Goal: Task Accomplishment & Management: Complete application form

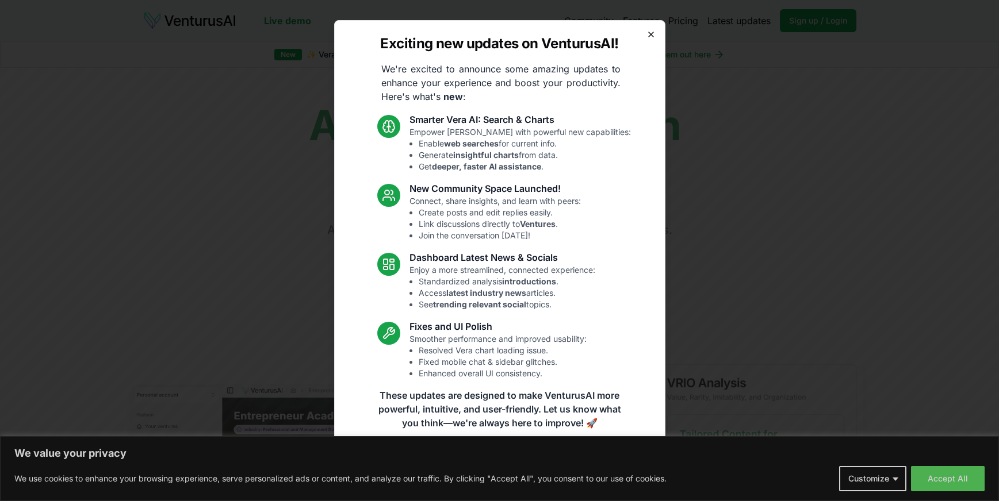
click at [651, 34] on icon "button" at bounding box center [651, 34] width 5 height 5
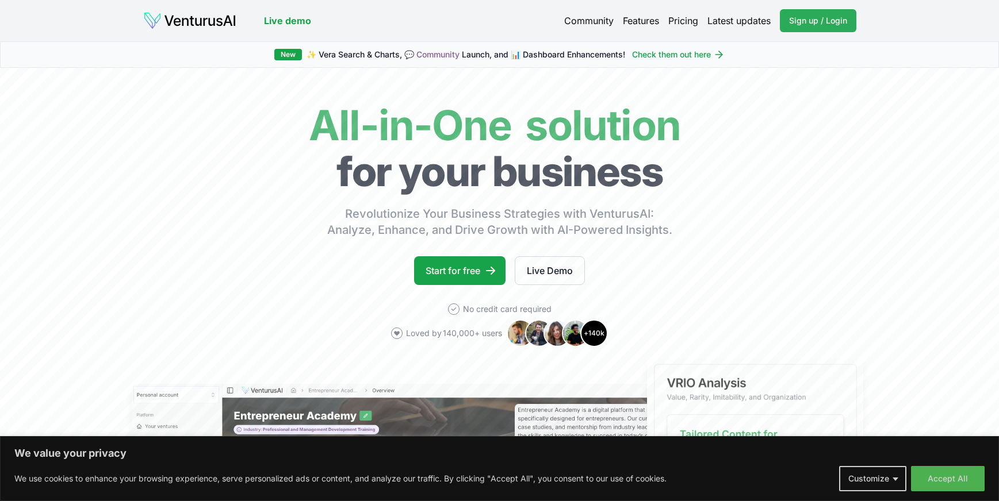
click at [820, 20] on span "Sign up / Login" at bounding box center [818, 20] width 58 height 11
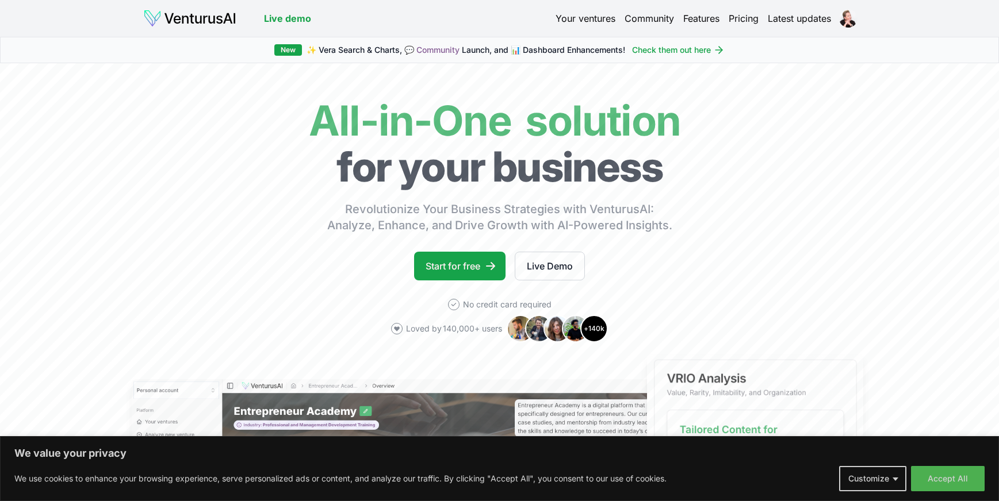
click at [585, 20] on link "Your ventures" at bounding box center [585, 18] width 60 height 14
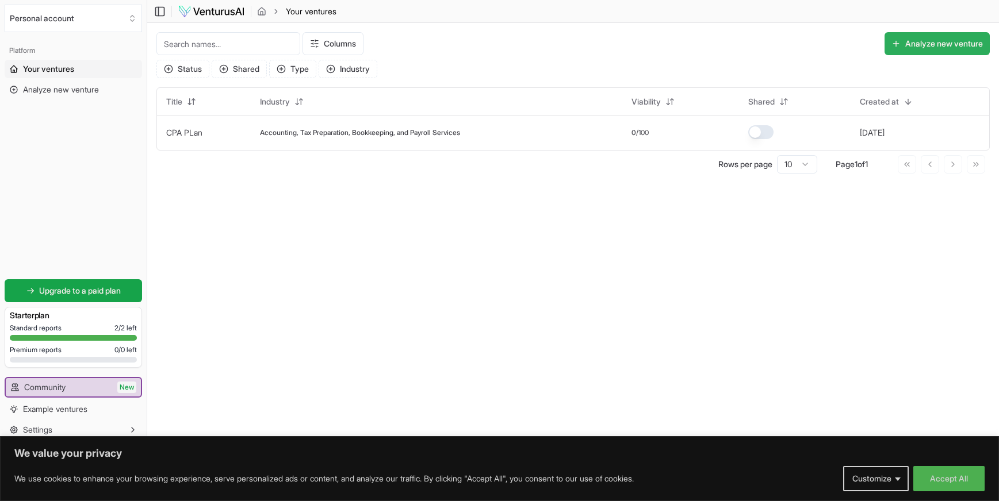
click at [923, 39] on button "Analyze new venture" at bounding box center [936, 43] width 105 height 23
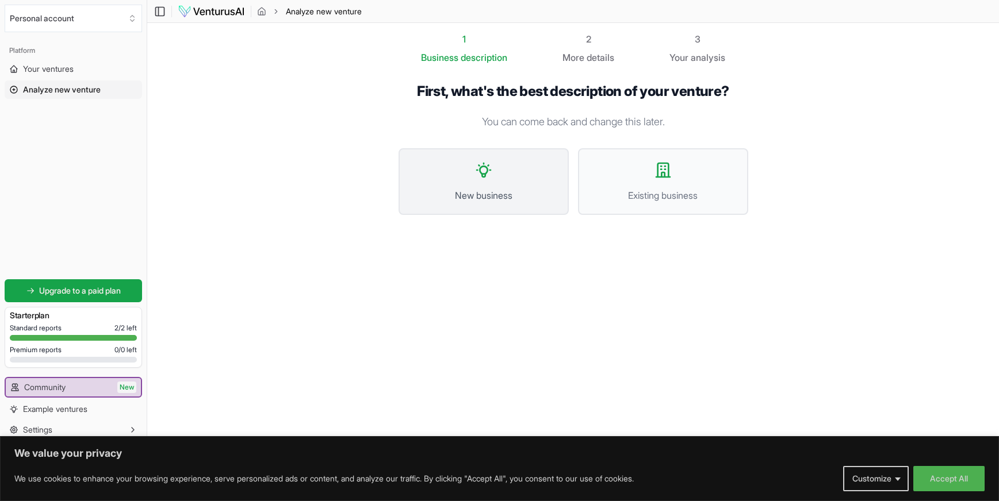
click at [478, 189] on span "New business" at bounding box center [483, 196] width 145 height 14
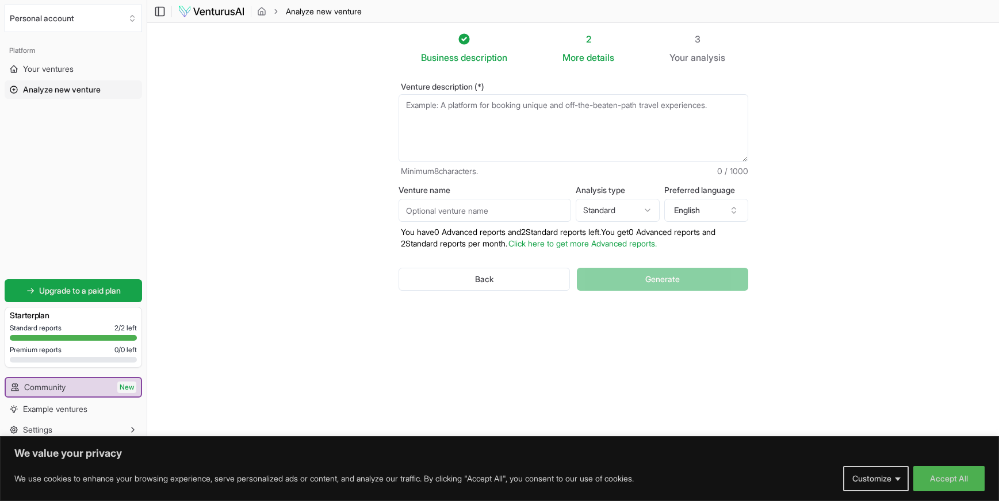
click at [438, 107] on textarea "Venture description (*)" at bounding box center [573, 128] width 350 height 68
click at [464, 209] on input "Venture name" at bounding box center [484, 210] width 172 height 23
type input "SKILL BOXX"
click at [608, 210] on html "We value your privacy We use cookies to enhance your browsing experience, serve…" at bounding box center [499, 250] width 999 height 501
click at [604, 200] on html "We value your privacy We use cookies to enhance your browsing experience, serve…" at bounding box center [499, 250] width 999 height 501
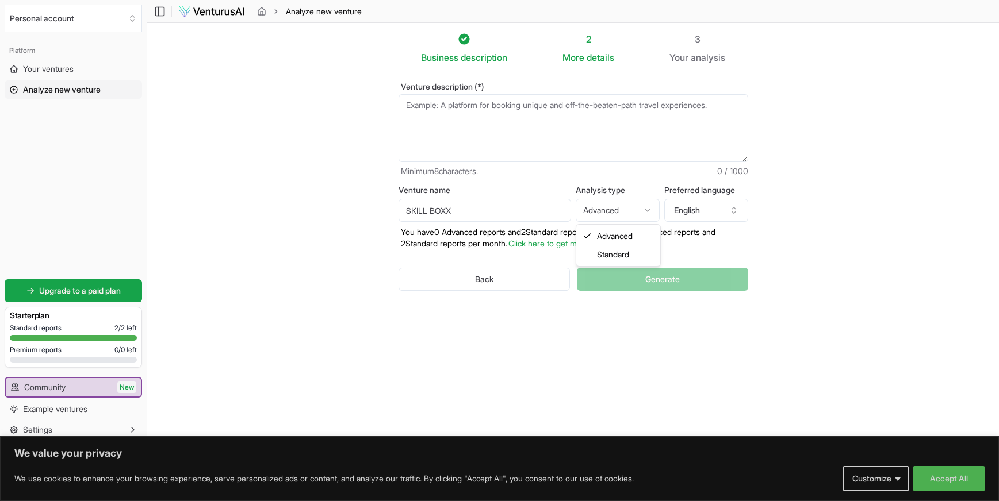
select select "standard"
click at [435, 112] on textarea "Venture description (*)" at bounding box center [573, 128] width 350 height 68
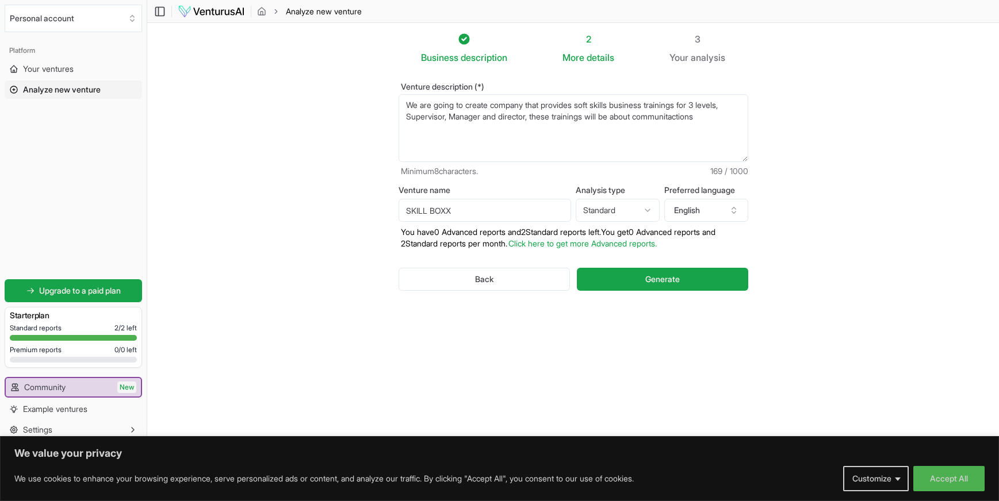
drag, startPoint x: 651, startPoint y: 117, endPoint x: 715, endPoint y: 117, distance: 64.4
click at [715, 117] on textarea "We are going to create company that provides soft skills business trainings for…" at bounding box center [573, 128] width 350 height 68
click at [657, 102] on textarea "We are going to create company that provides soft skills business trainings for…" at bounding box center [573, 128] width 350 height 68
drag, startPoint x: 730, startPoint y: 105, endPoint x: 696, endPoint y: 104, distance: 34.5
click at [696, 104] on textarea "We are going to create company that provides soft skills business facilatator t…" at bounding box center [573, 128] width 350 height 68
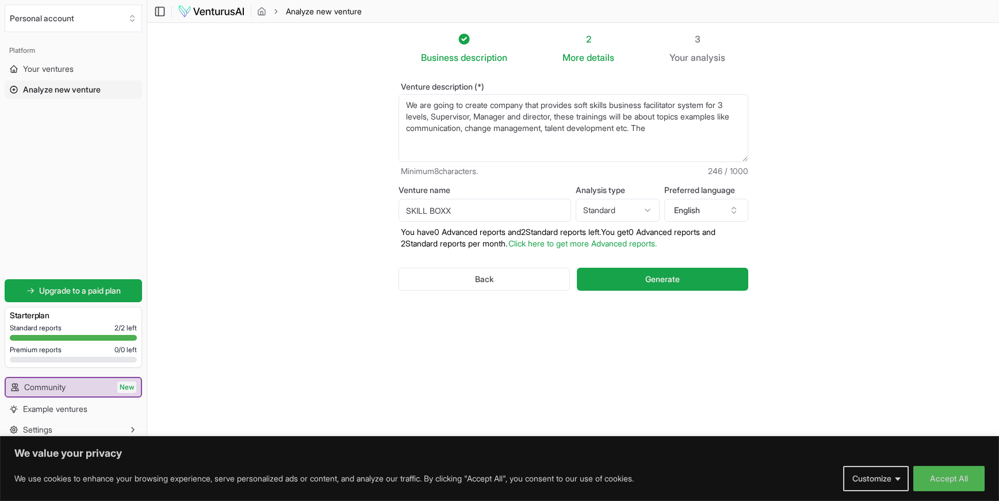
click at [622, 104] on textarea "We are going to create company that provides soft skills business facilatator t…" at bounding box center [573, 128] width 350 height 68
drag, startPoint x: 548, startPoint y: 118, endPoint x: 445, endPoint y: 116, distance: 102.9
click at [445, 116] on textarea "We are going to create company that provides soft skills traing system prebuilt…" at bounding box center [573, 128] width 350 height 68
click at [449, 117] on textarea "We are going to create company that provides soft skills traing system prebuilt…" at bounding box center [573, 128] width 350 height 68
click at [515, 142] on textarea "We are going to create company that provides soft skills traing system prebuilt…" at bounding box center [573, 128] width 350 height 68
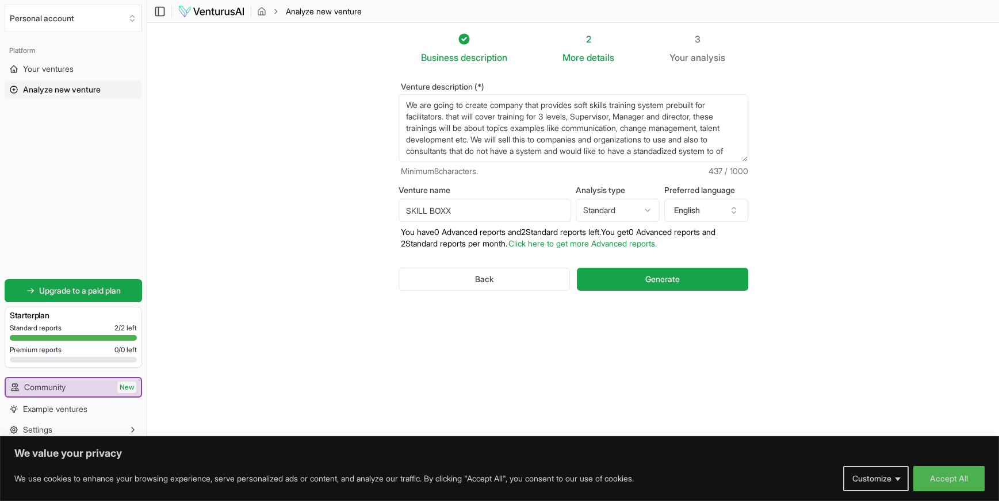
scroll to position [6, 0]
click at [590, 155] on textarea "We are going to create company that provides soft skills training system prebui…" at bounding box center [573, 128] width 350 height 68
drag, startPoint x: 542, startPoint y: 159, endPoint x: 633, endPoint y: 159, distance: 90.8
click at [633, 159] on textarea "We are going to create company that provides soft skills training system prebui…" at bounding box center [573, 128] width 350 height 68
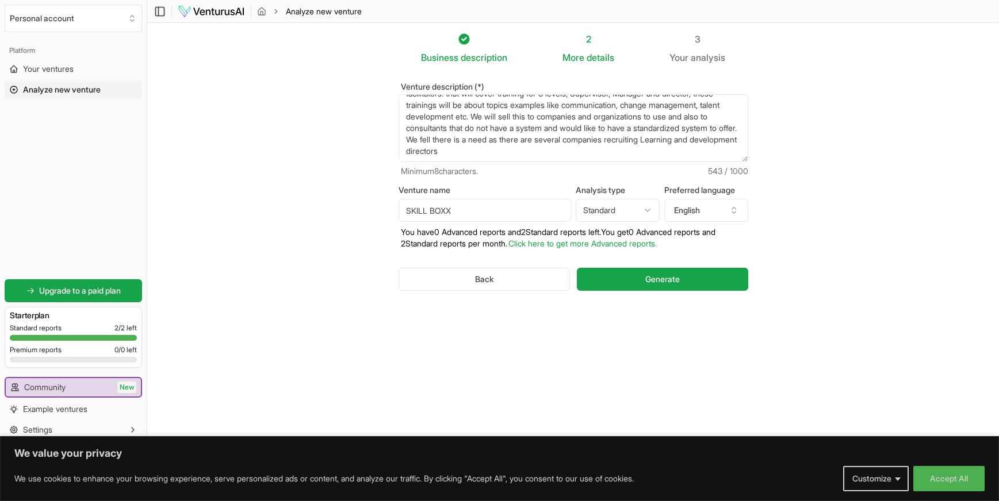
click at [634, 153] on textarea "We are going to create company that provides soft skills training system prebui…" at bounding box center [573, 128] width 350 height 68
type textarea "We are going to create company that provides soft skills training system prebui…"
click at [651, 278] on span "Generate" at bounding box center [662, 279] width 34 height 11
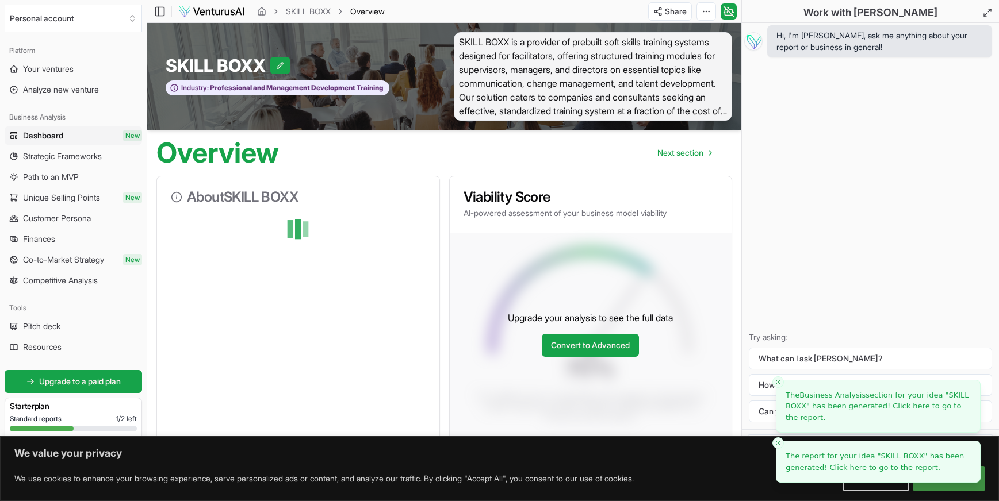
click at [926, 473] on li "The report for your idea " SKILL BOXX " has been generated! Click here to go to…" at bounding box center [878, 462] width 205 height 42
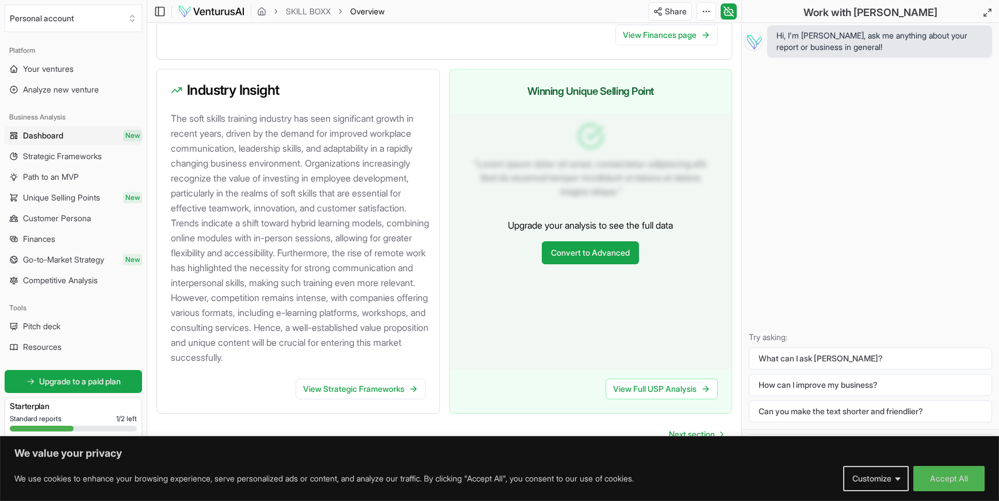
scroll to position [1264, 0]
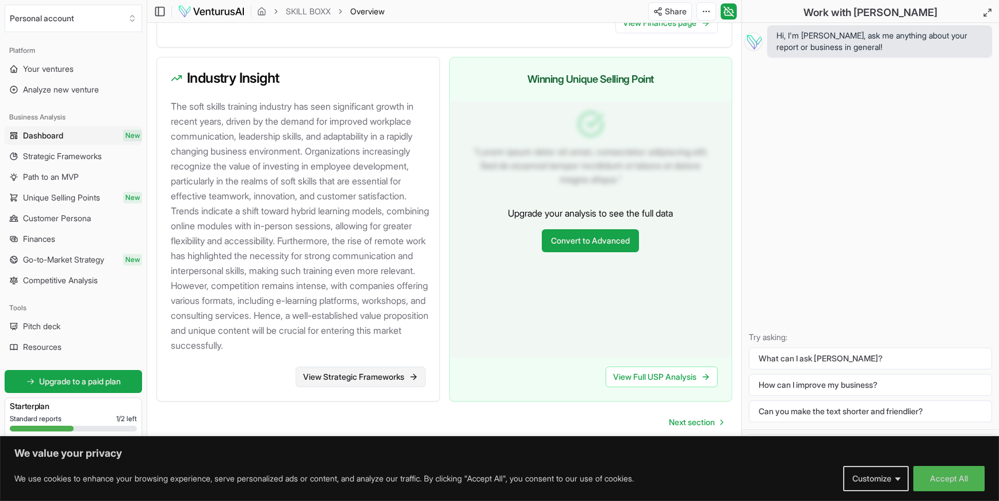
click at [374, 373] on link "View Strategic Frameworks" at bounding box center [361, 377] width 130 height 21
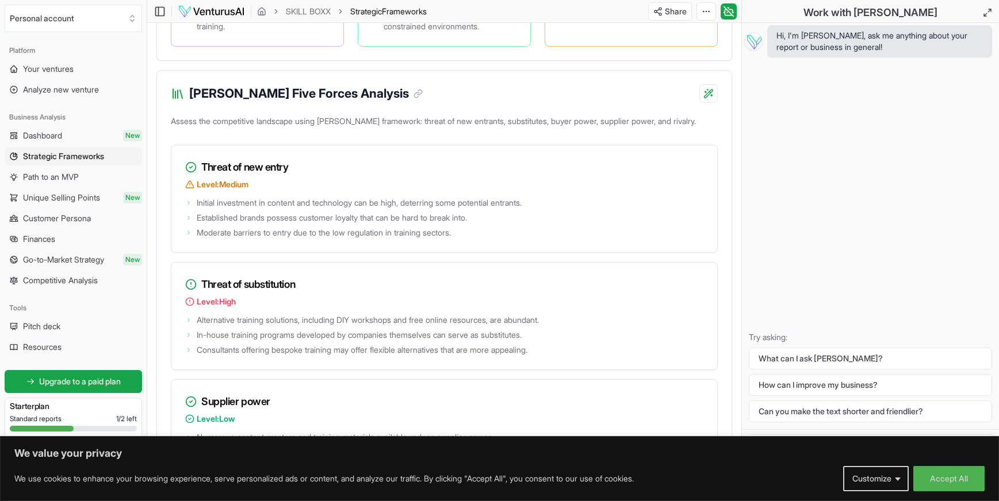
scroll to position [1524, 0]
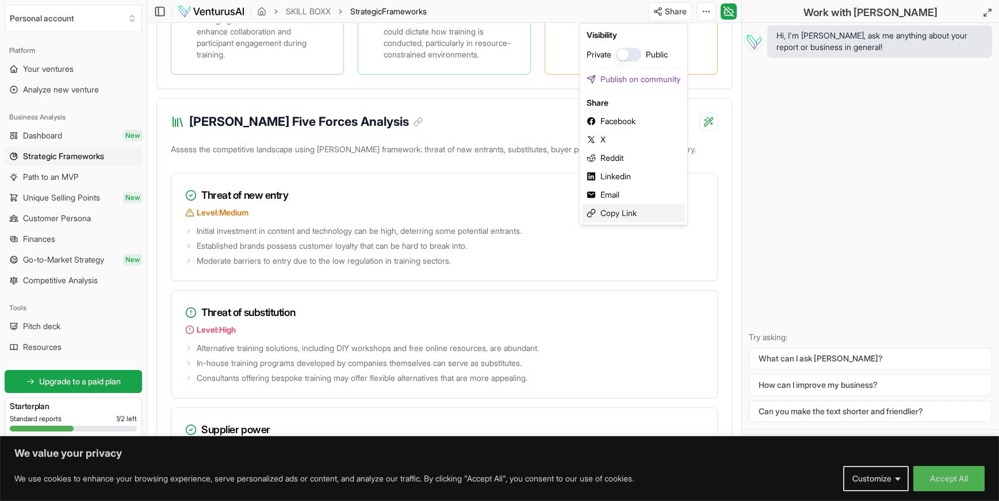
click at [622, 215] on div "Copy Link" at bounding box center [633, 213] width 103 height 18
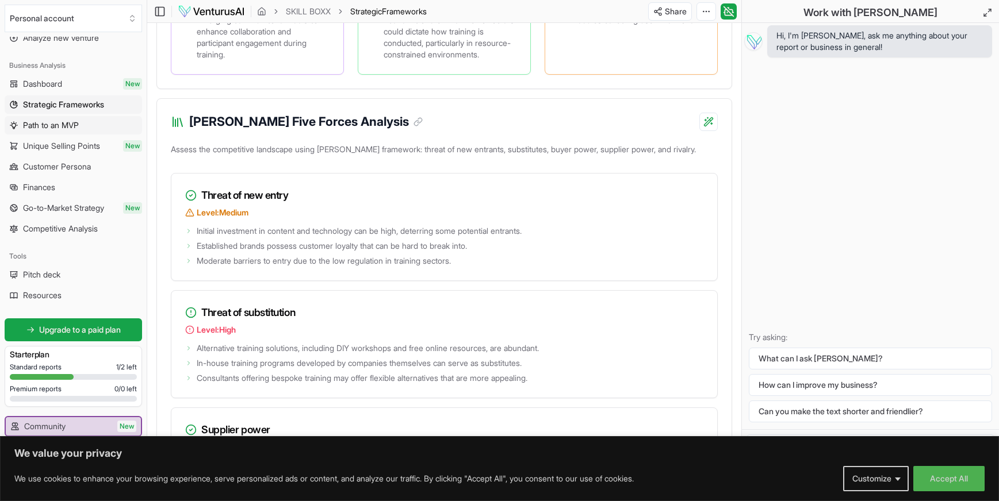
scroll to position [33, 0]
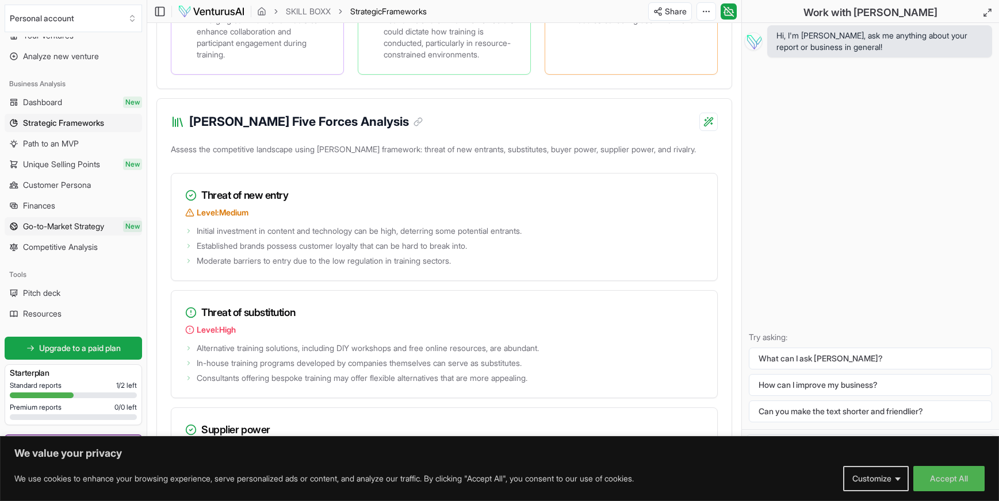
click at [66, 225] on span "Go-to-Market Strategy" at bounding box center [63, 226] width 81 height 11
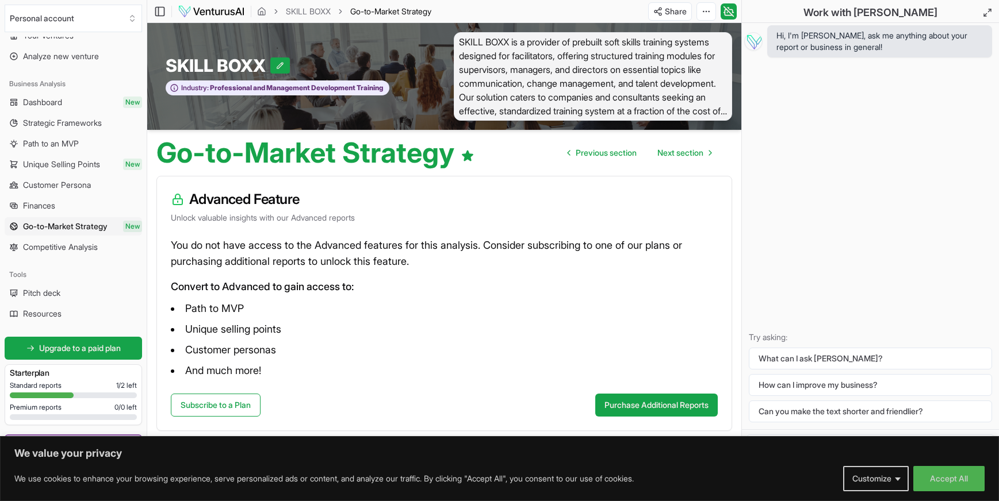
click at [63, 210] on link "Finances" at bounding box center [73, 206] width 137 height 18
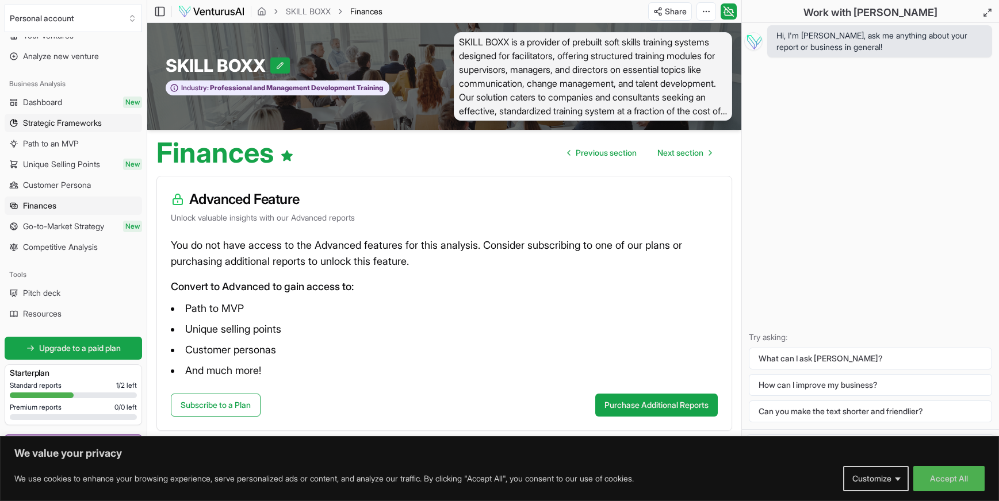
click at [78, 127] on span "Strategic Frameworks" at bounding box center [62, 122] width 79 height 11
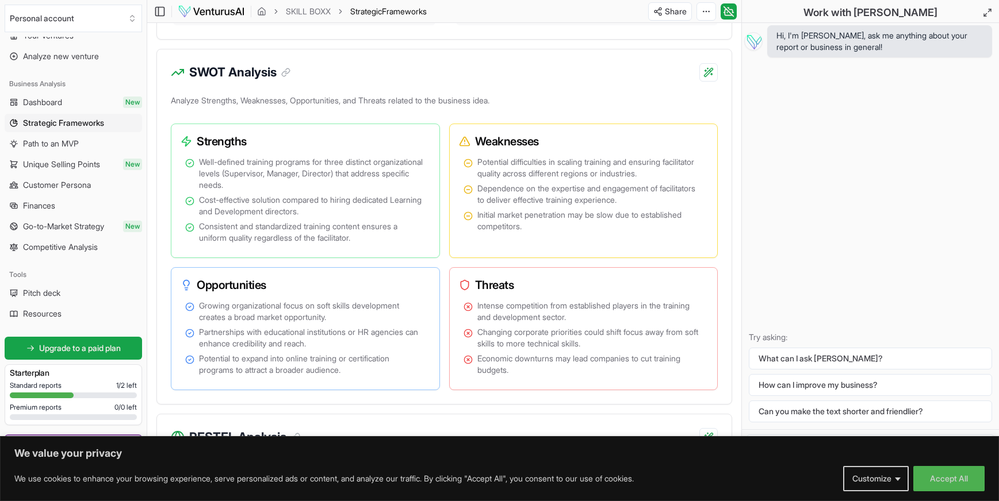
scroll to position [805, 0]
